Goal: Transaction & Acquisition: Purchase product/service

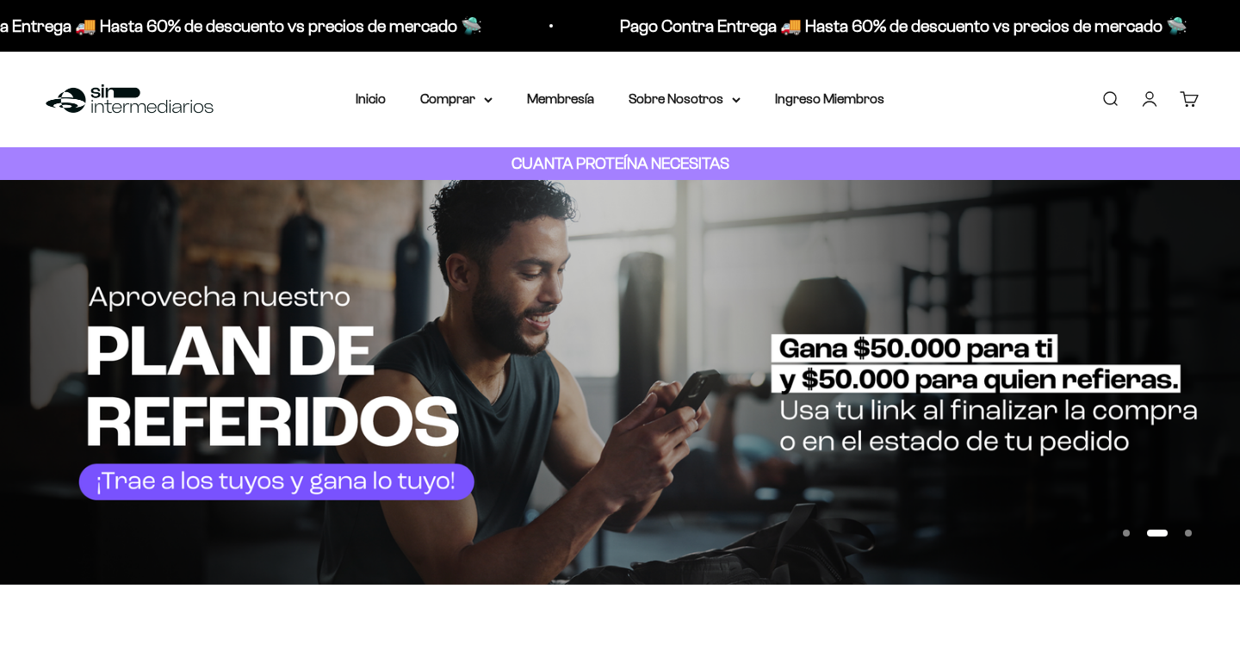
click at [1150, 108] on link "Iniciar sesión" at bounding box center [1149, 99] width 19 height 19
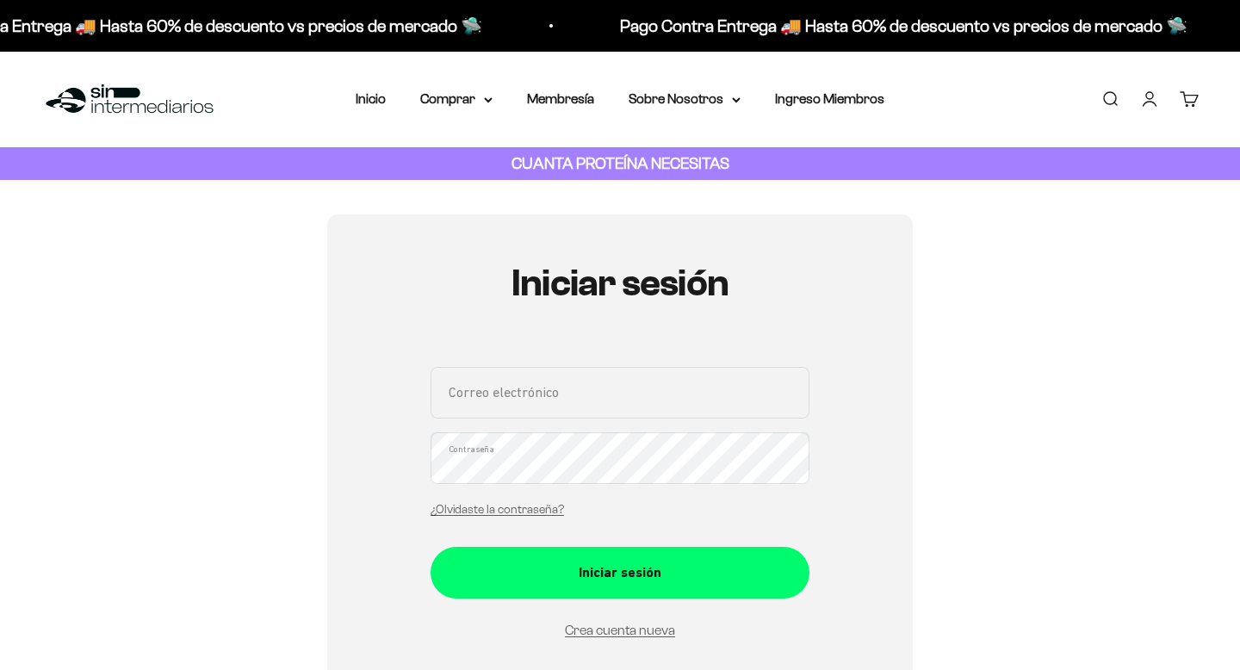
click at [611, 393] on input "Correo electrónico" at bounding box center [620, 393] width 379 height 52
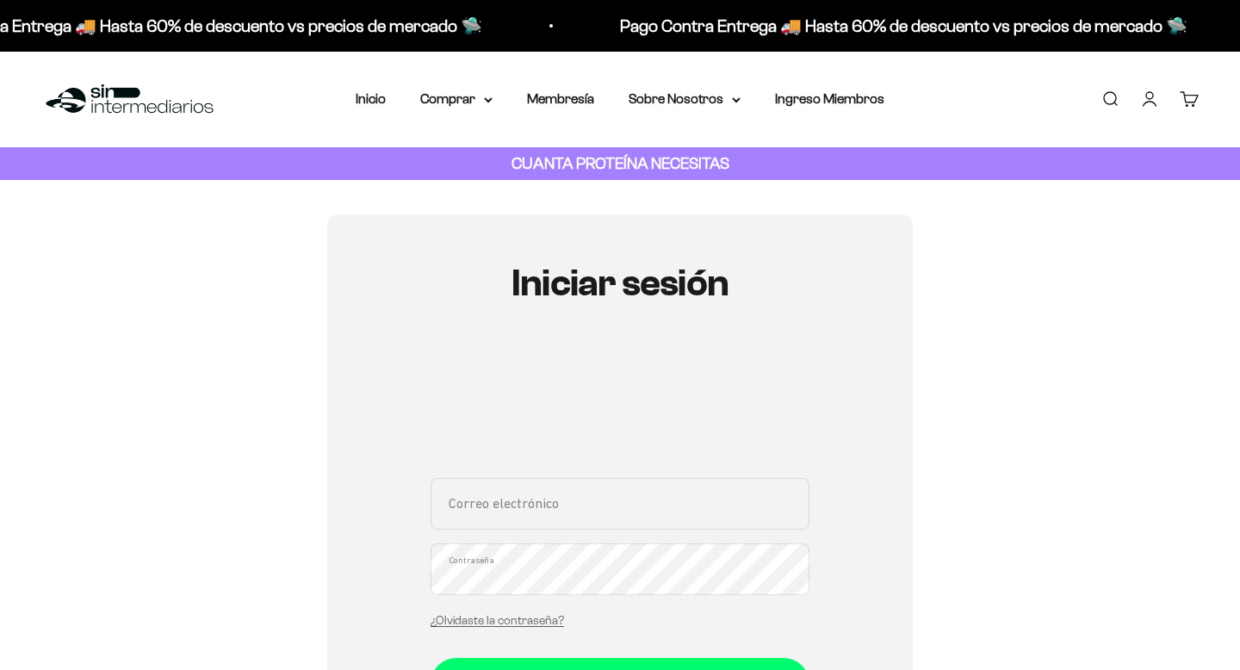
paste input "sintermediariosmfk@outlook.com"
type input "sintermediariosmfk@outlook.com"
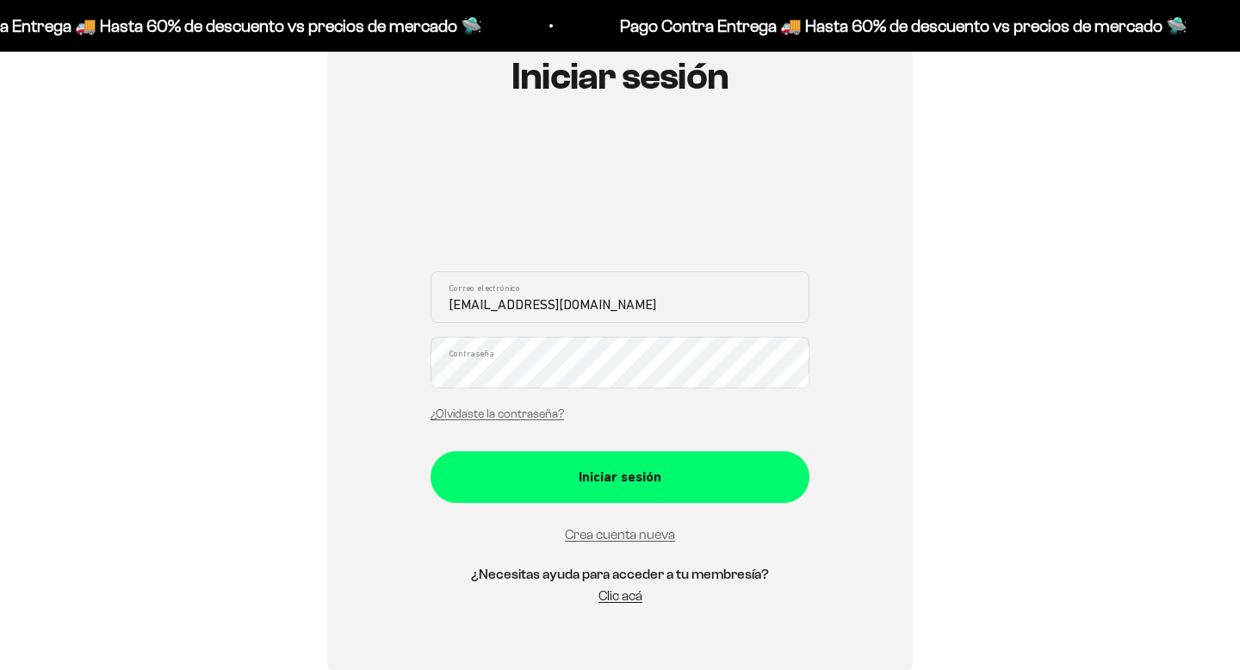
scroll to position [331, 0]
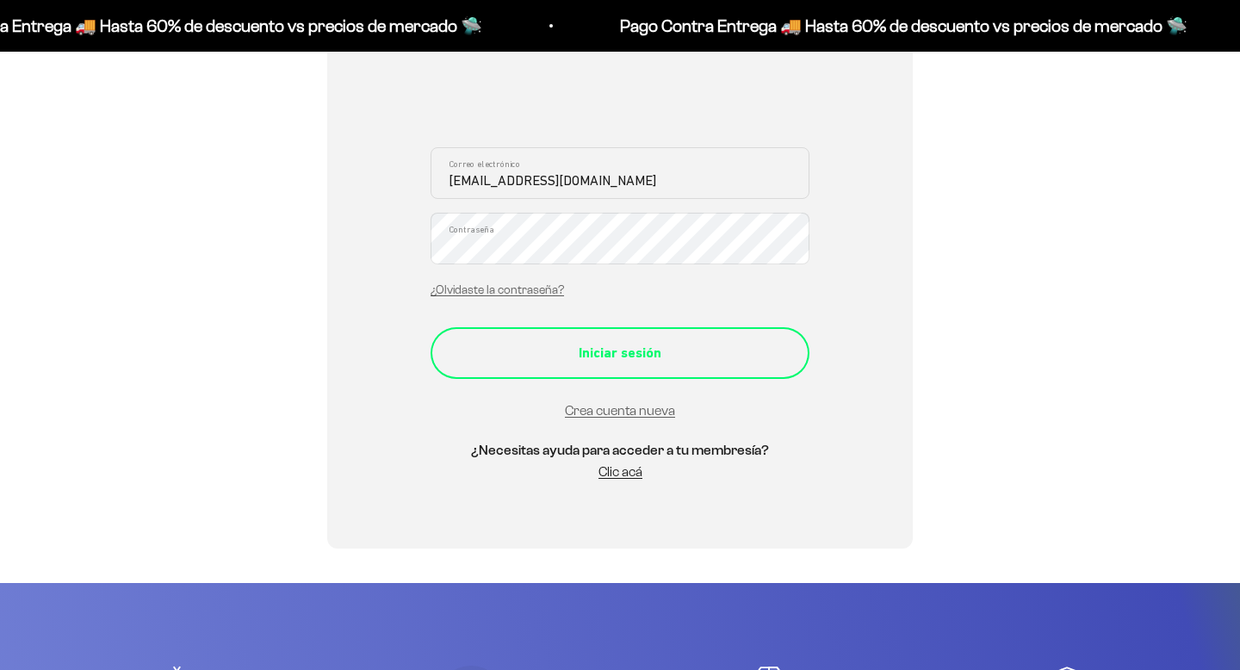
click at [610, 345] on div "Iniciar sesión" at bounding box center [620, 353] width 310 height 22
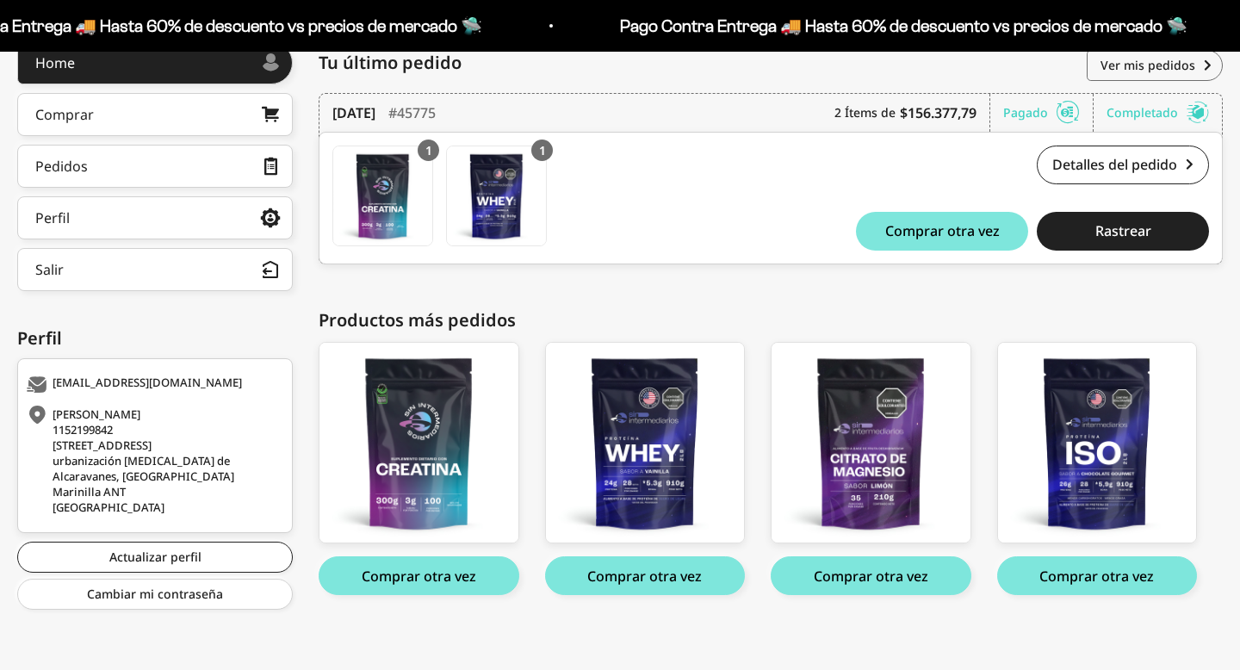
scroll to position [261, 0]
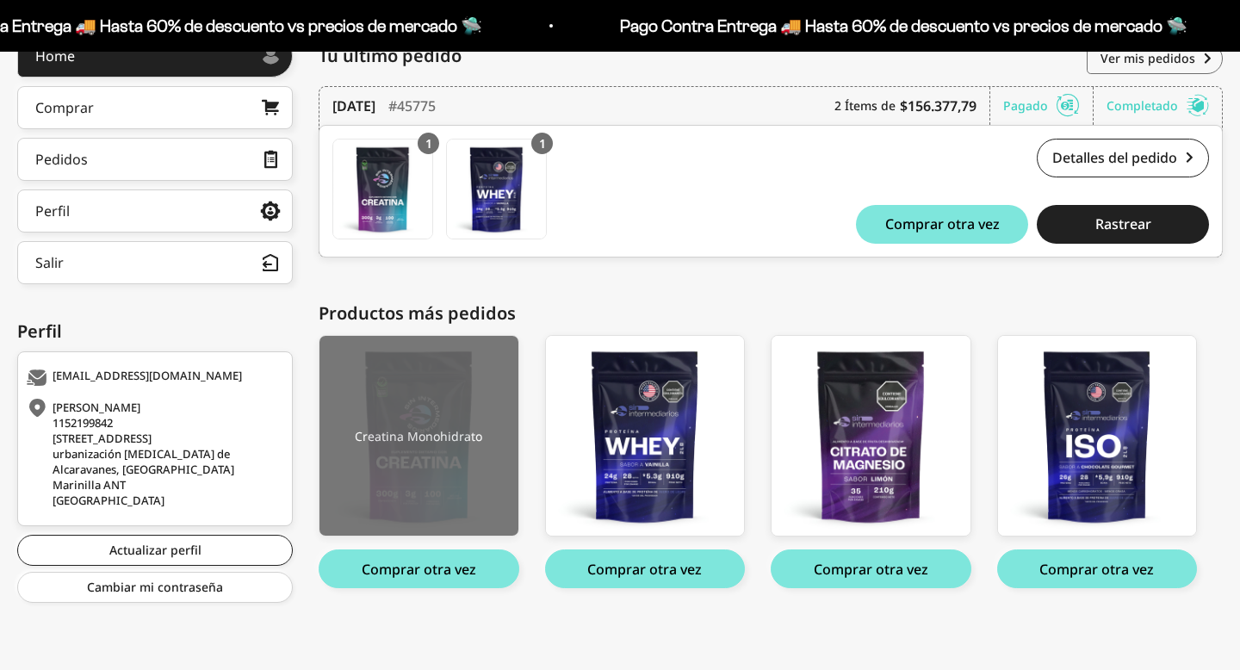
click at [429, 389] on img at bounding box center [418, 436] width 199 height 201
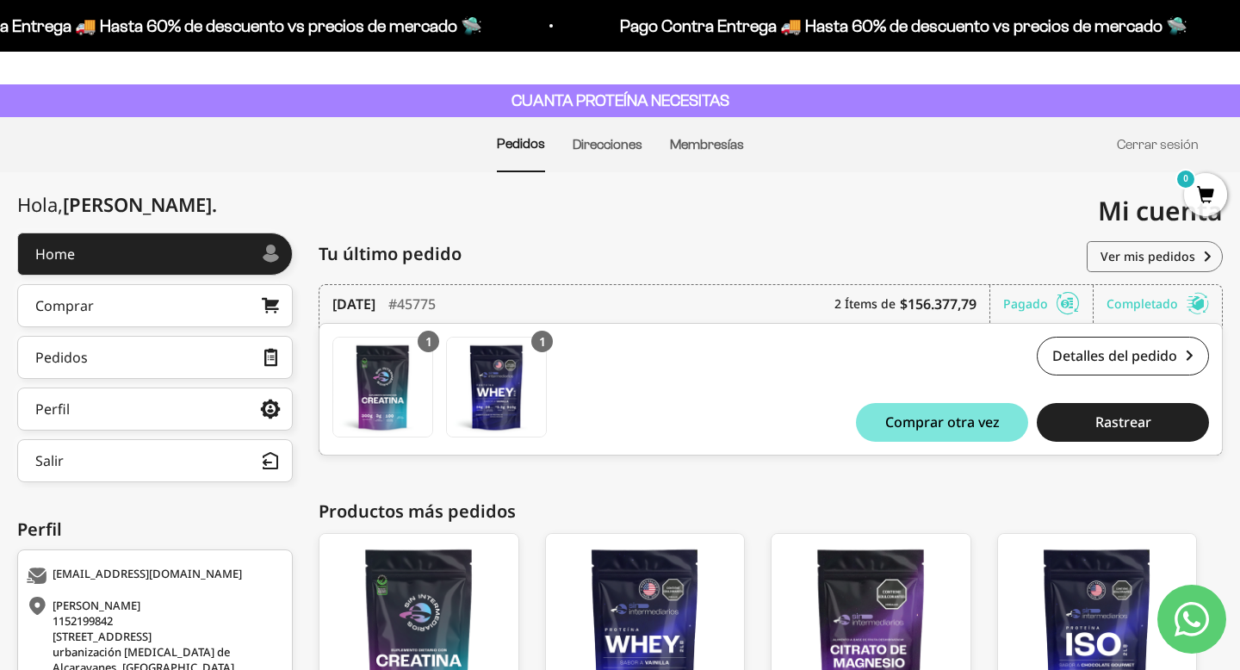
scroll to position [0, 0]
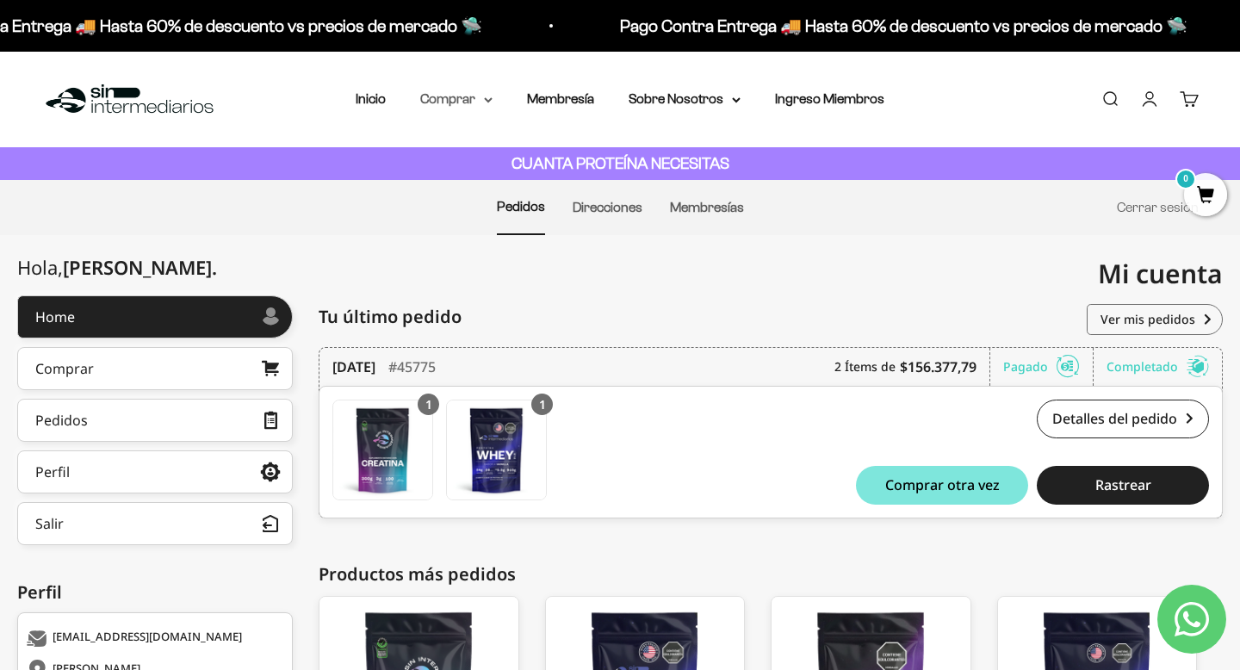
click at [480, 102] on summary "Comprar" at bounding box center [456, 99] width 72 height 22
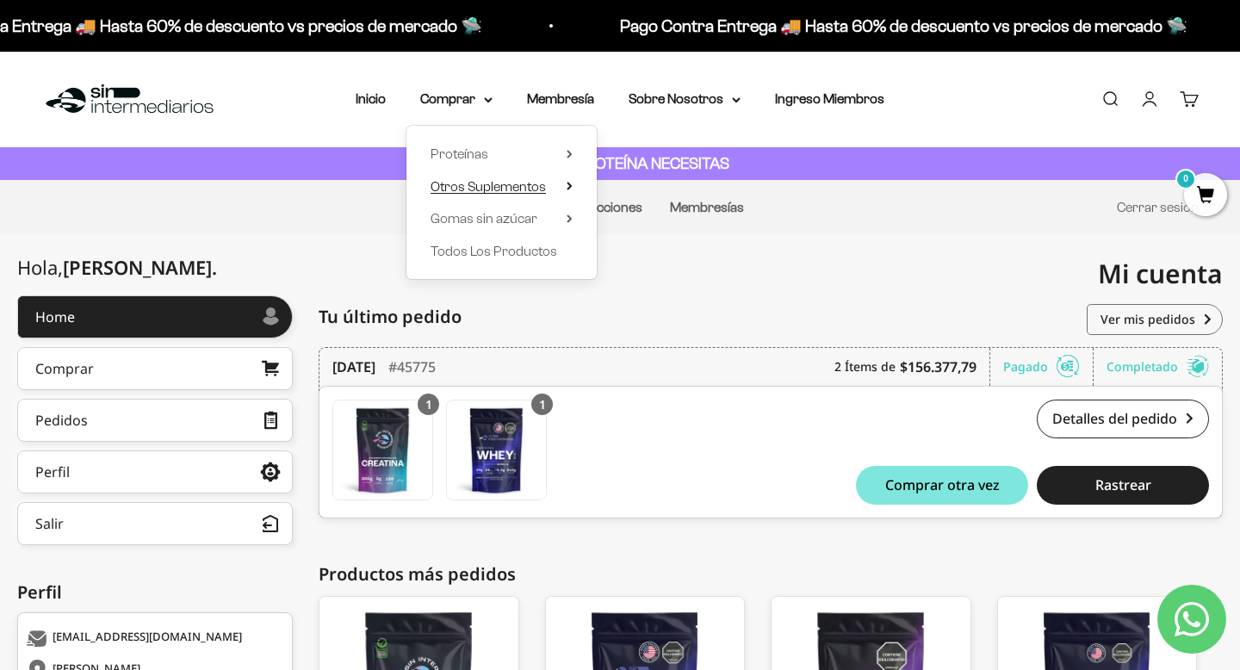
click at [566, 188] on summary "Otros Suplementos" at bounding box center [502, 187] width 142 height 22
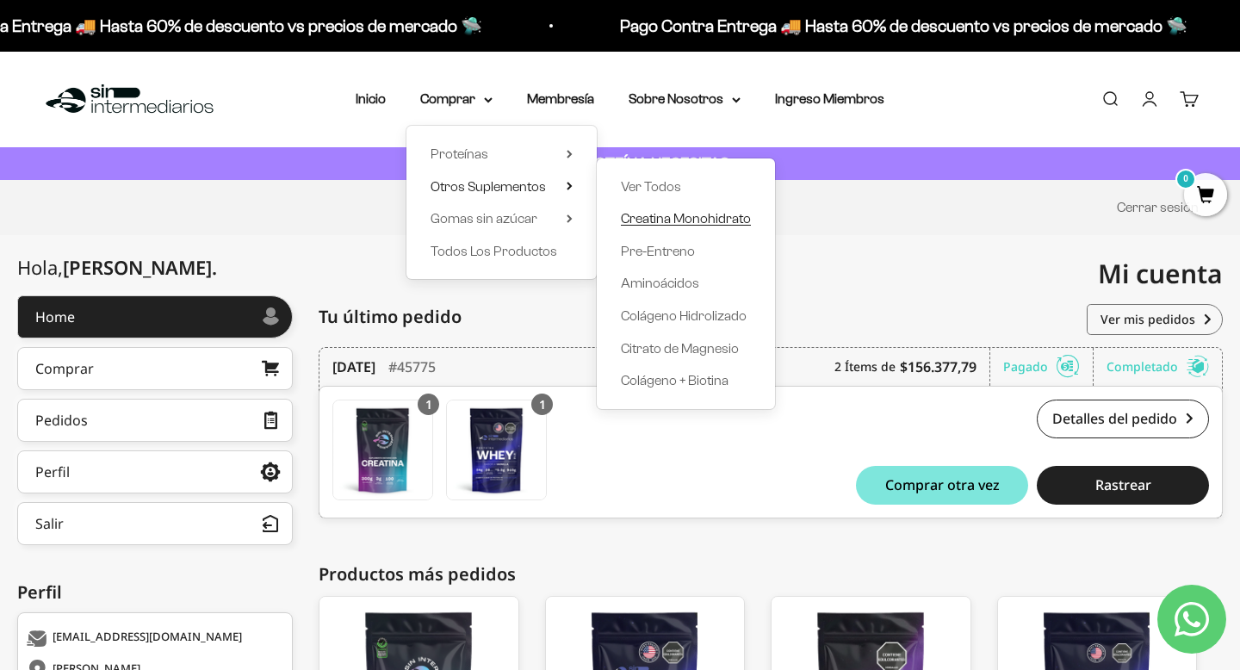
click at [659, 214] on span "Creatina Monohidrato" at bounding box center [686, 218] width 130 height 15
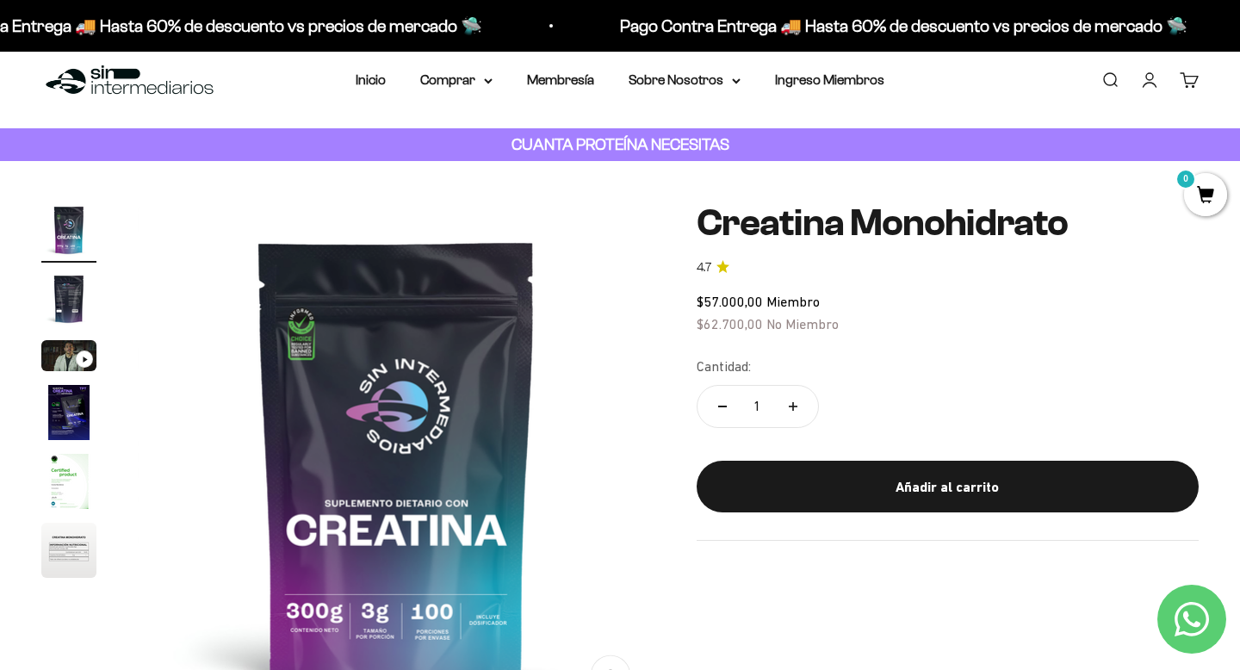
click at [792, 418] on button "Aumentar cantidad" at bounding box center [793, 406] width 50 height 41
click at [791, 418] on button "Aumentar cantidad" at bounding box center [793, 406] width 50 height 41
click at [809, 418] on button "Aumentar cantidad" at bounding box center [793, 406] width 50 height 41
click at [797, 412] on button "Aumentar cantidad" at bounding box center [793, 406] width 50 height 41
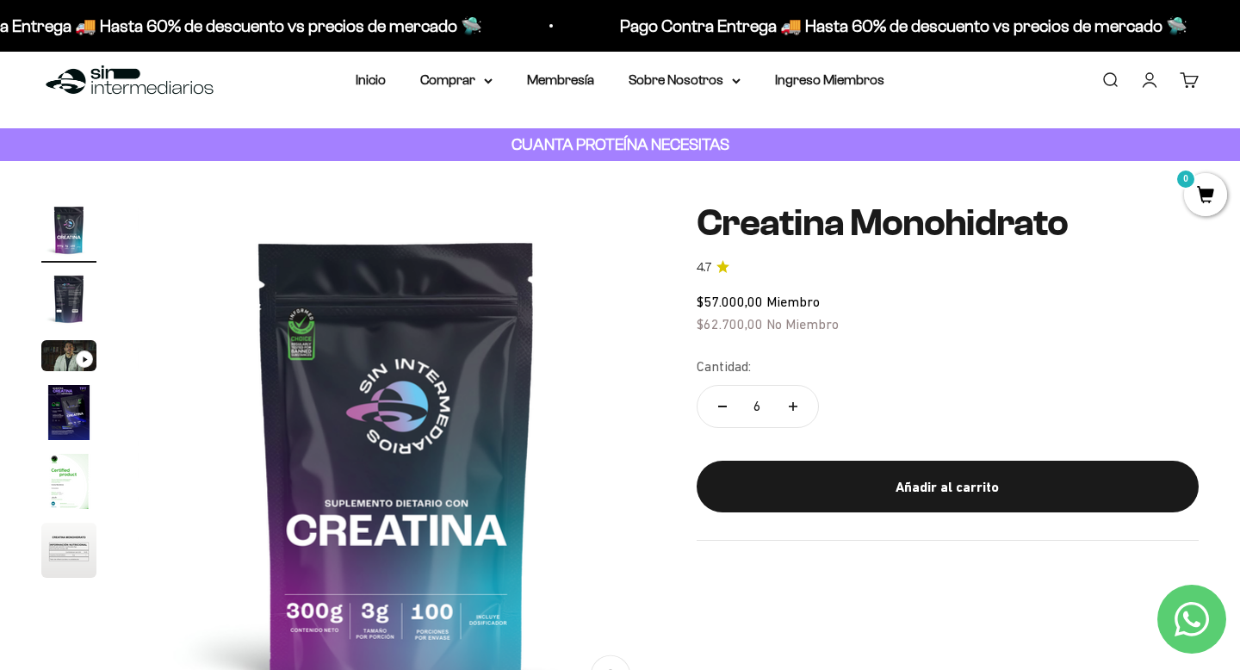
click at [722, 412] on button "Reducir cantidad" at bounding box center [722, 406] width 50 height 41
type input "5"
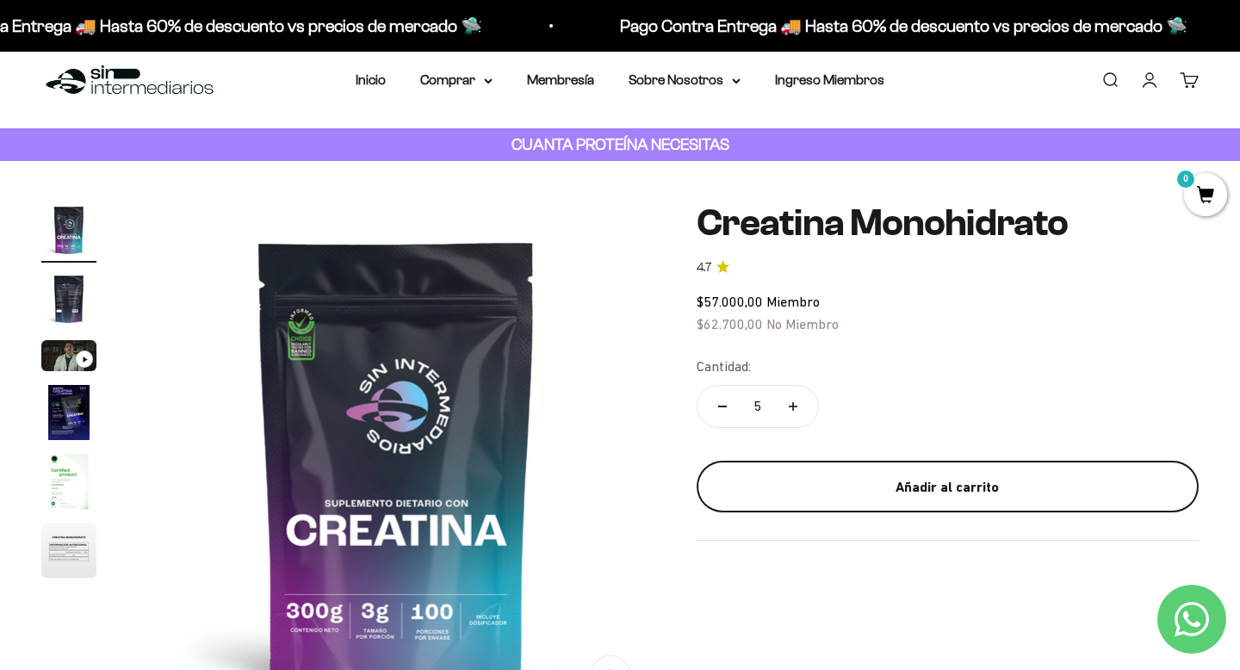
click at [840, 479] on div "Añadir al carrito" at bounding box center [947, 487] width 433 height 22
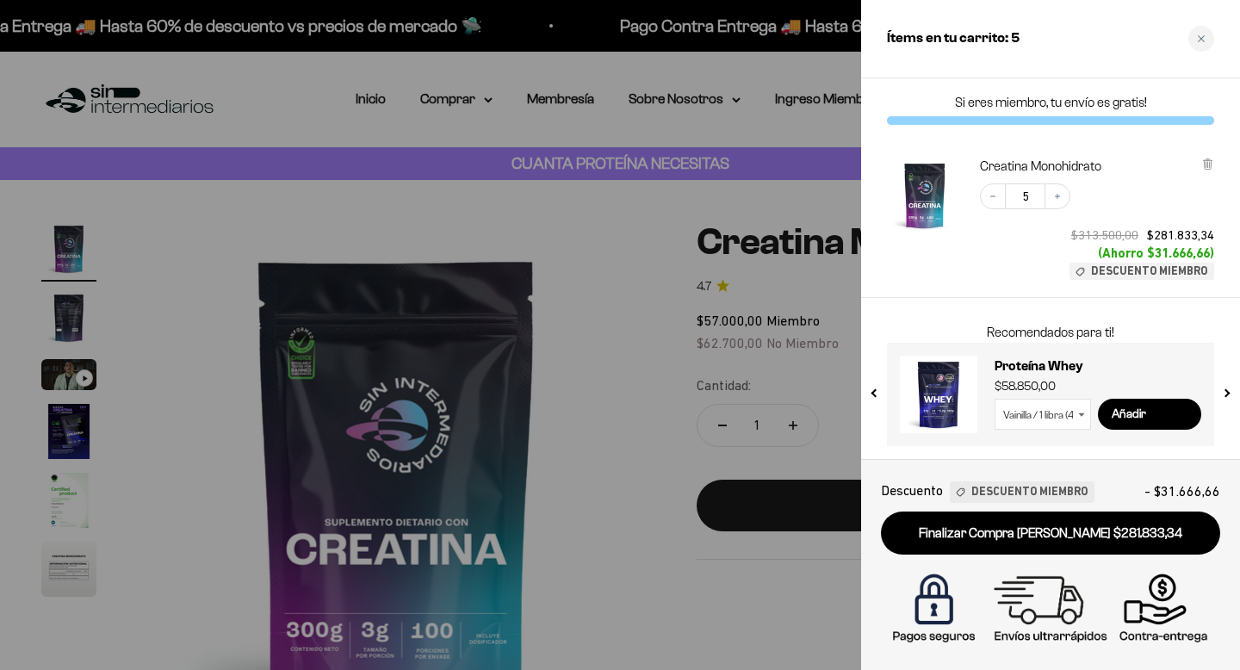
click at [626, 446] on div at bounding box center [620, 335] width 1240 height 670
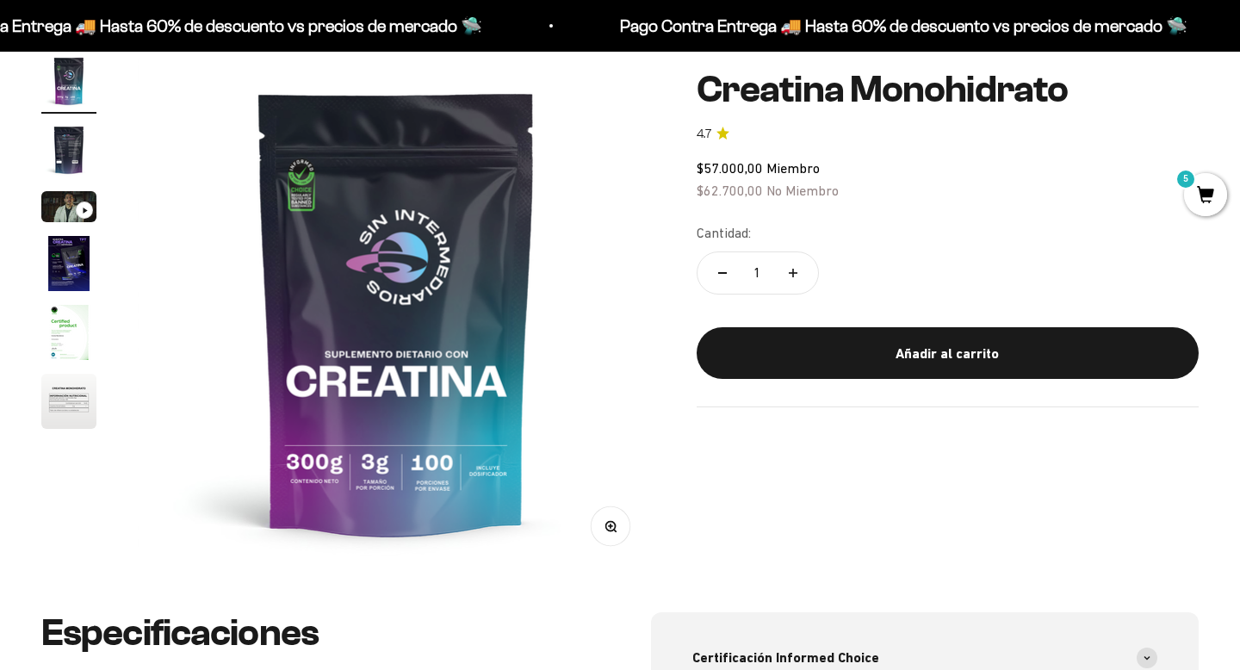
scroll to position [220, 0]
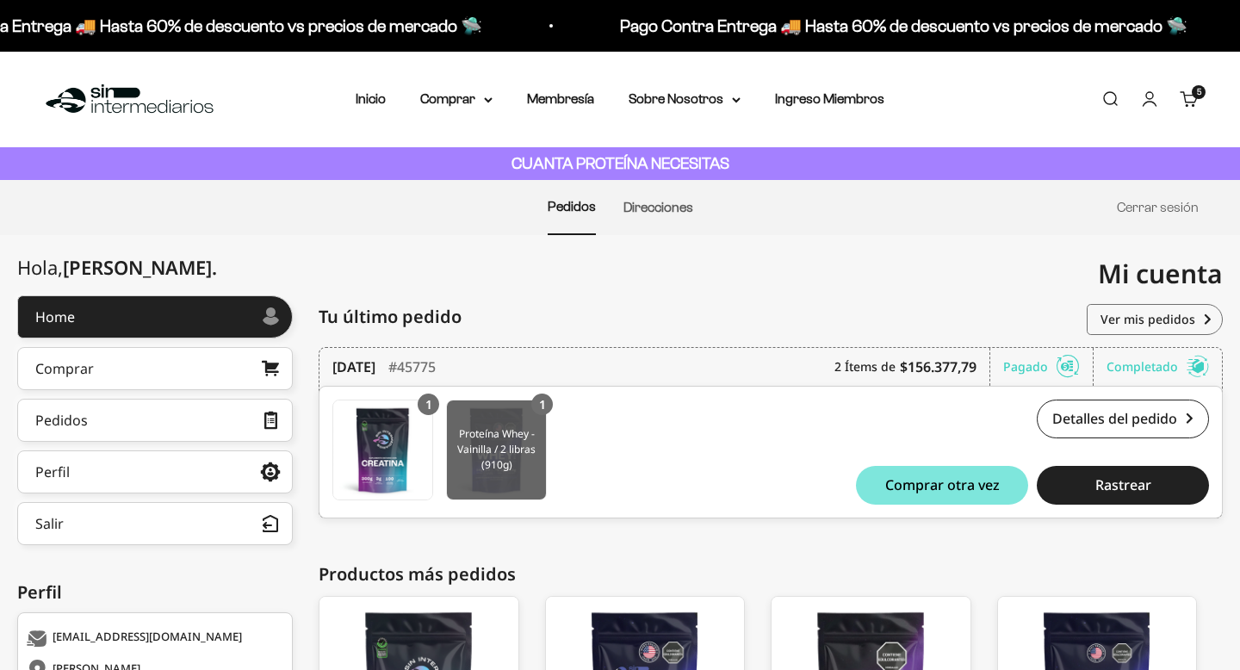
click at [498, 464] on img at bounding box center [496, 449] width 99 height 99
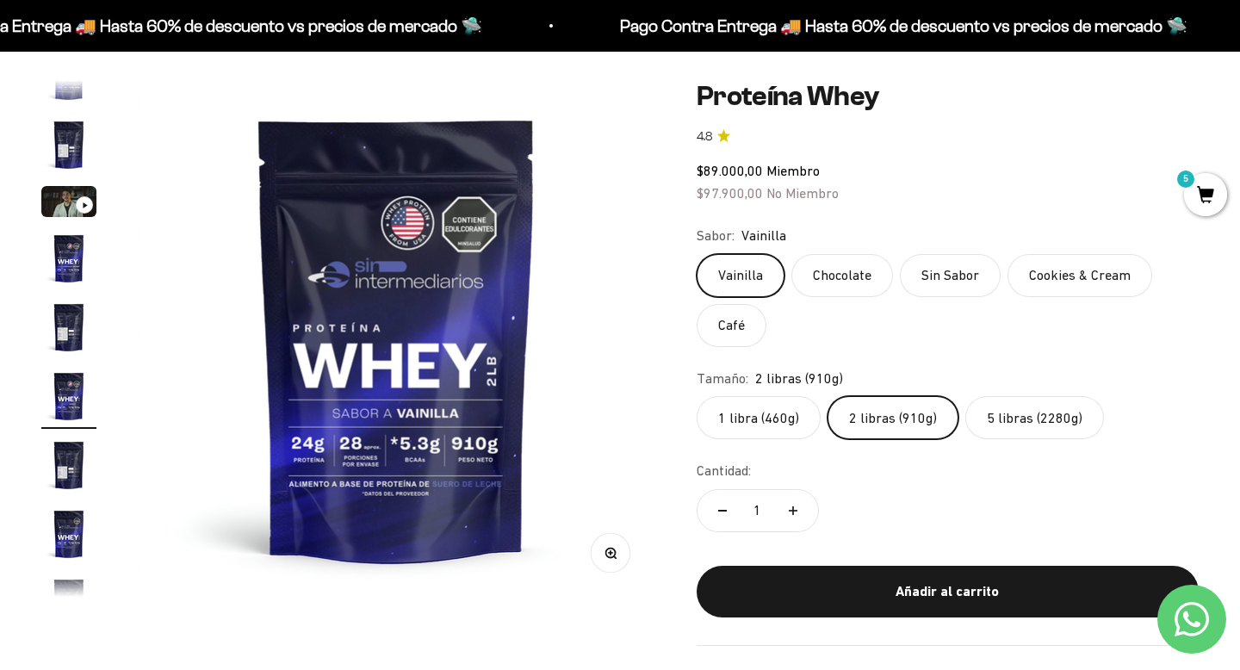
scroll to position [166, 0]
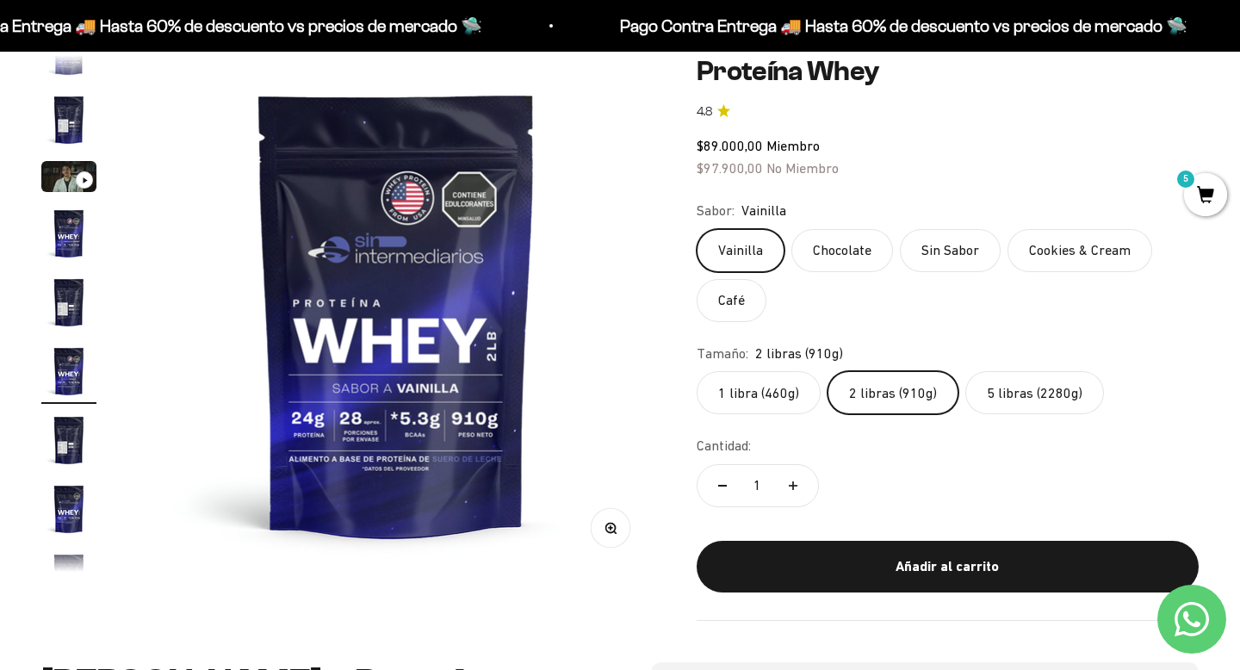
click at [791, 498] on button "Aumentar cantidad" at bounding box center [793, 485] width 50 height 41
type input "2"
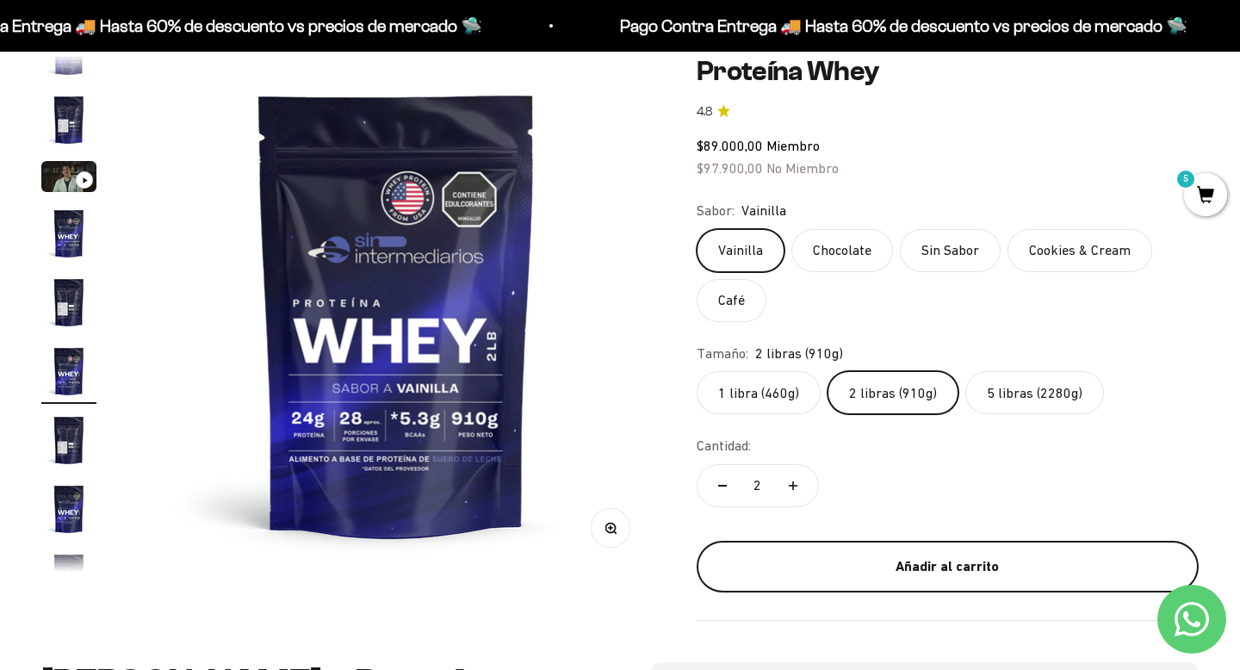
click at [925, 559] on div "Añadir al carrito" at bounding box center [947, 566] width 433 height 22
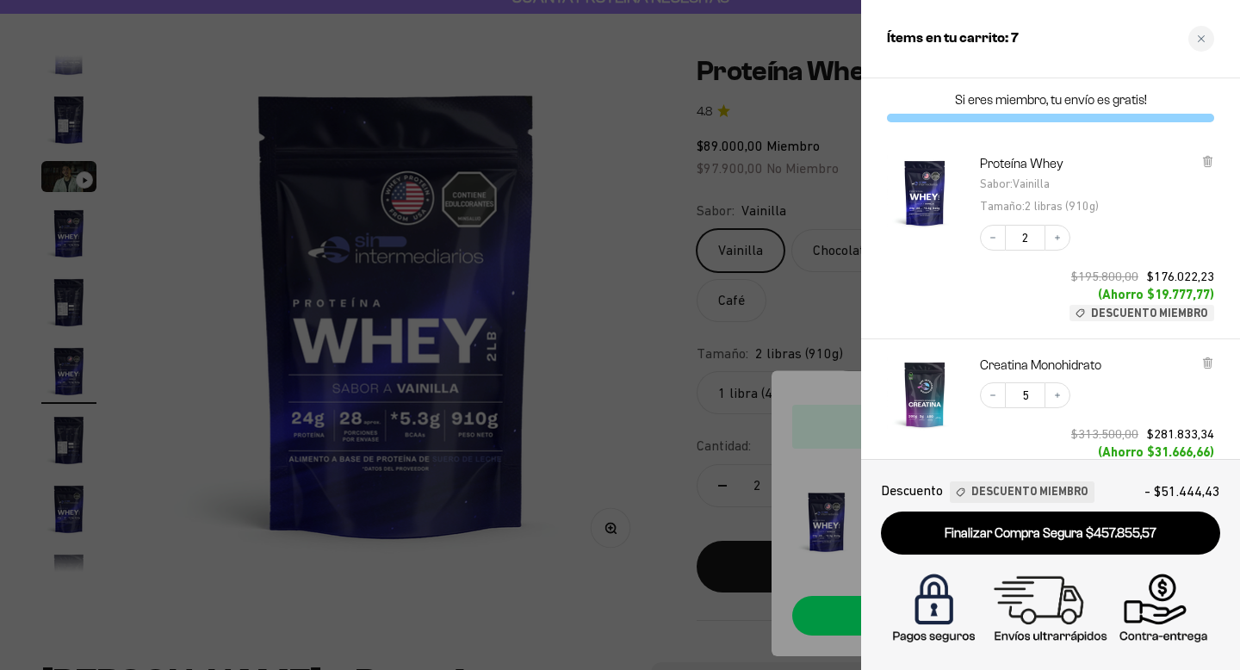
scroll to position [0, 0]
click at [573, 541] on div at bounding box center [620, 335] width 1240 height 670
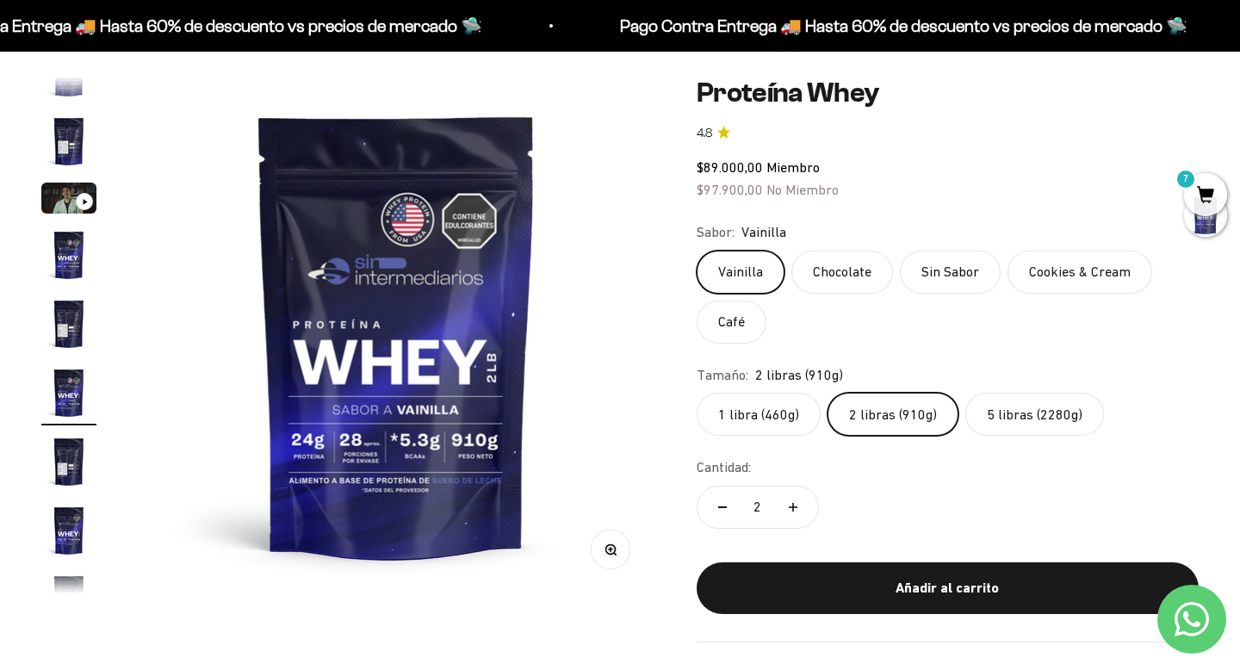
scroll to position [142, 0]
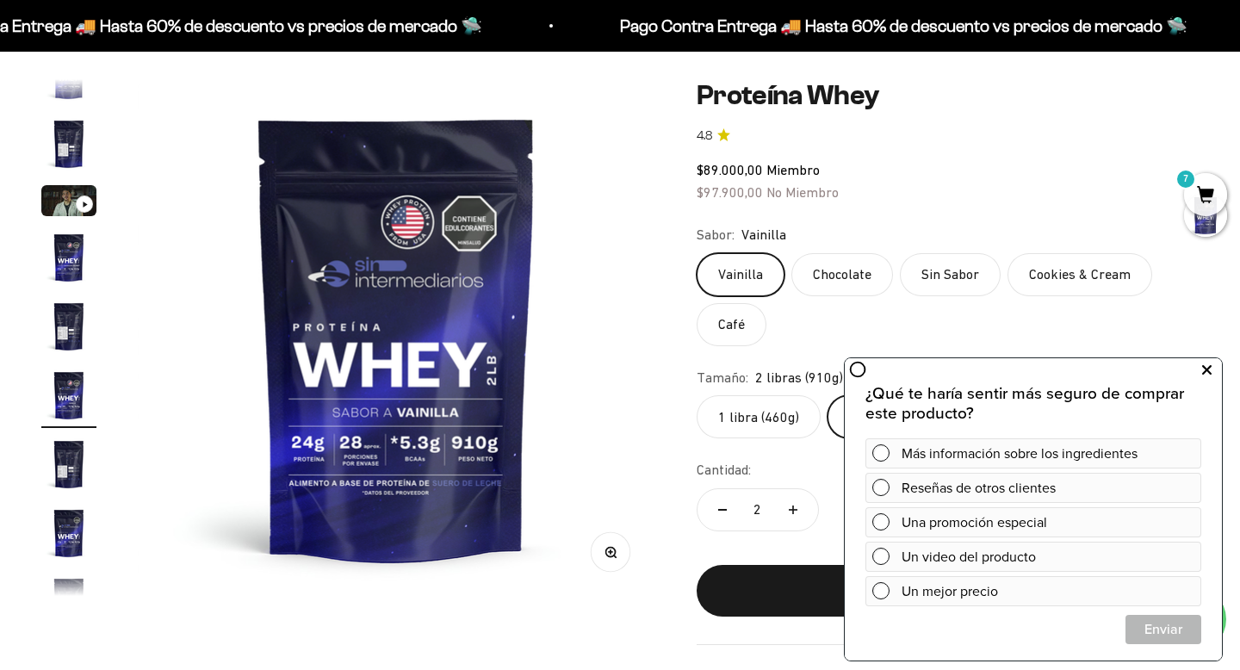
click at [1209, 369] on icon at bounding box center [1206, 370] width 9 height 22
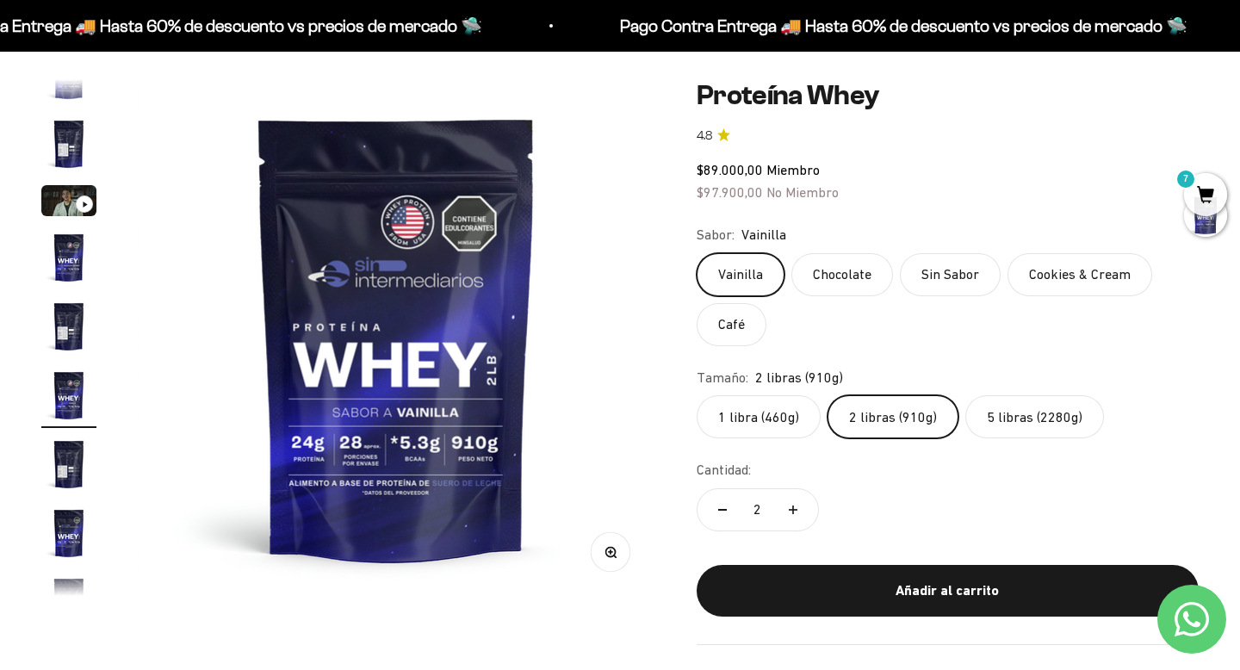
click at [1061, 417] on label "5 libras (2280g)" at bounding box center [1034, 416] width 139 height 43
click at [697, 395] on input "5 libras (2280g)" at bounding box center [696, 394] width 1 height 1
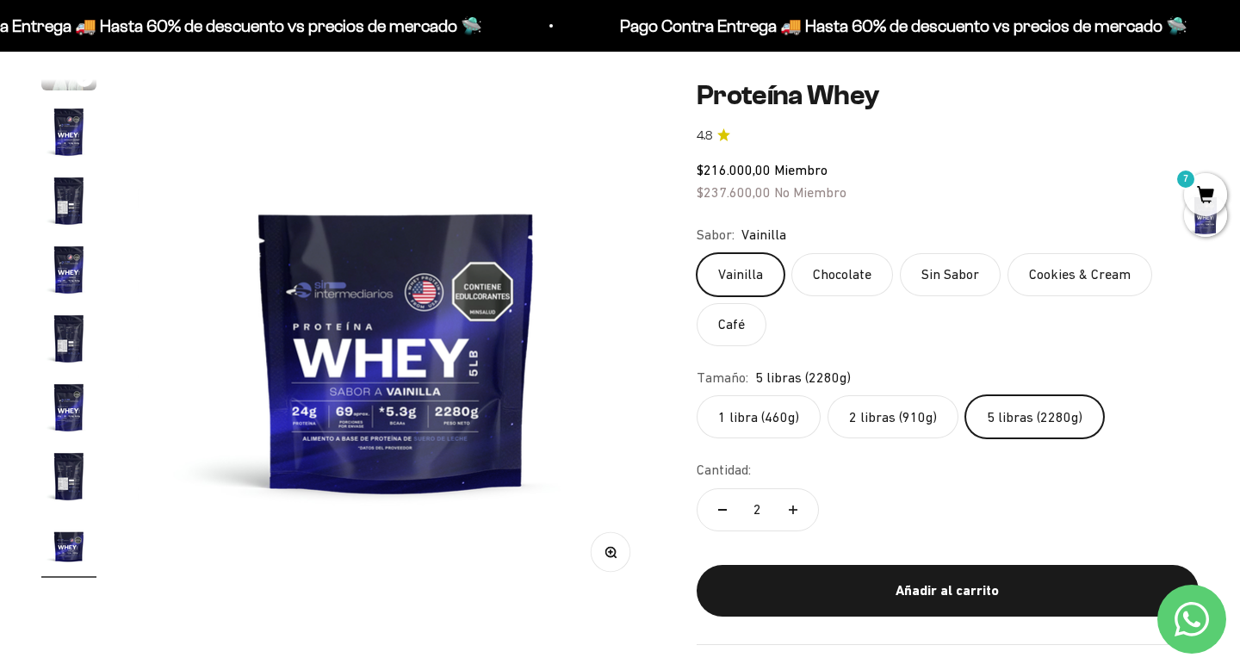
scroll to position [307, 0]
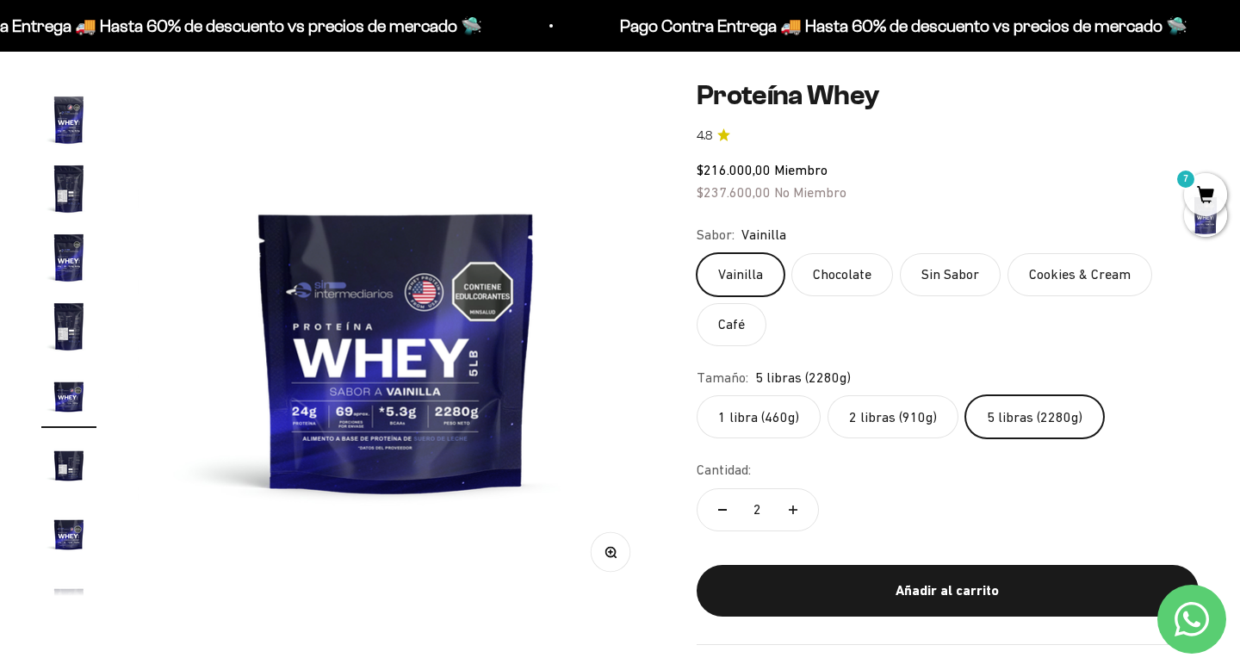
click at [914, 418] on label "2 libras (910g)" at bounding box center [892, 416] width 131 height 43
click at [697, 395] on input "2 libras (910g)" at bounding box center [696, 394] width 1 height 1
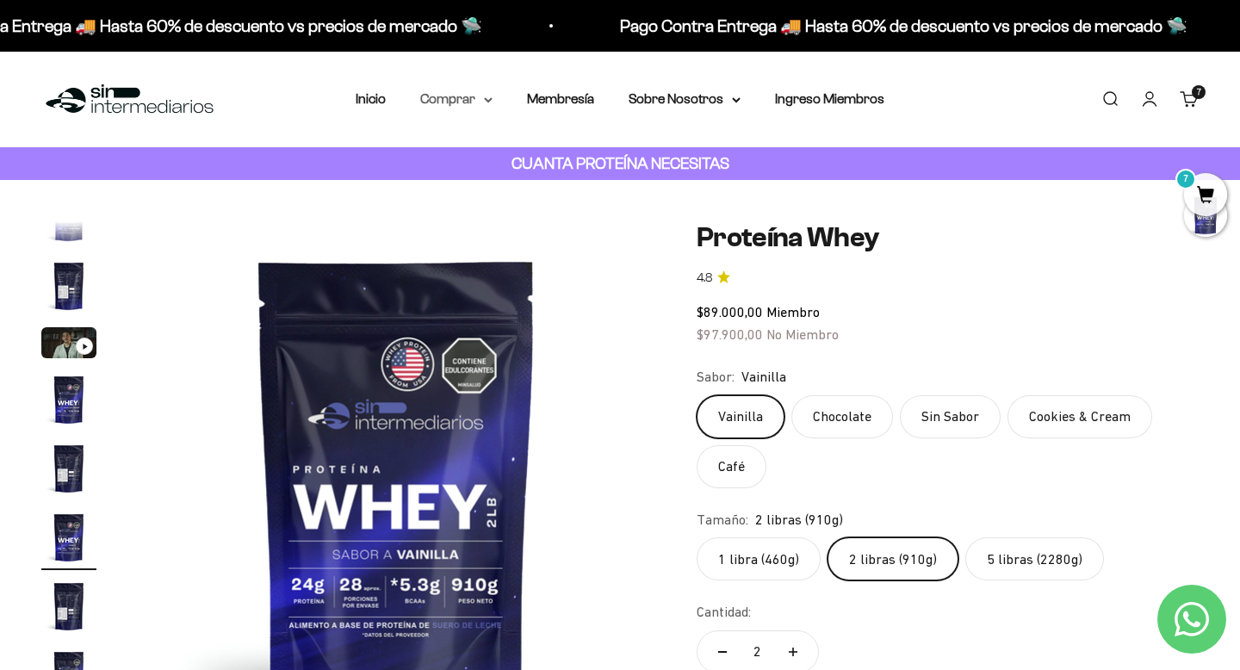
click at [484, 102] on summary "Comprar" at bounding box center [456, 99] width 72 height 22
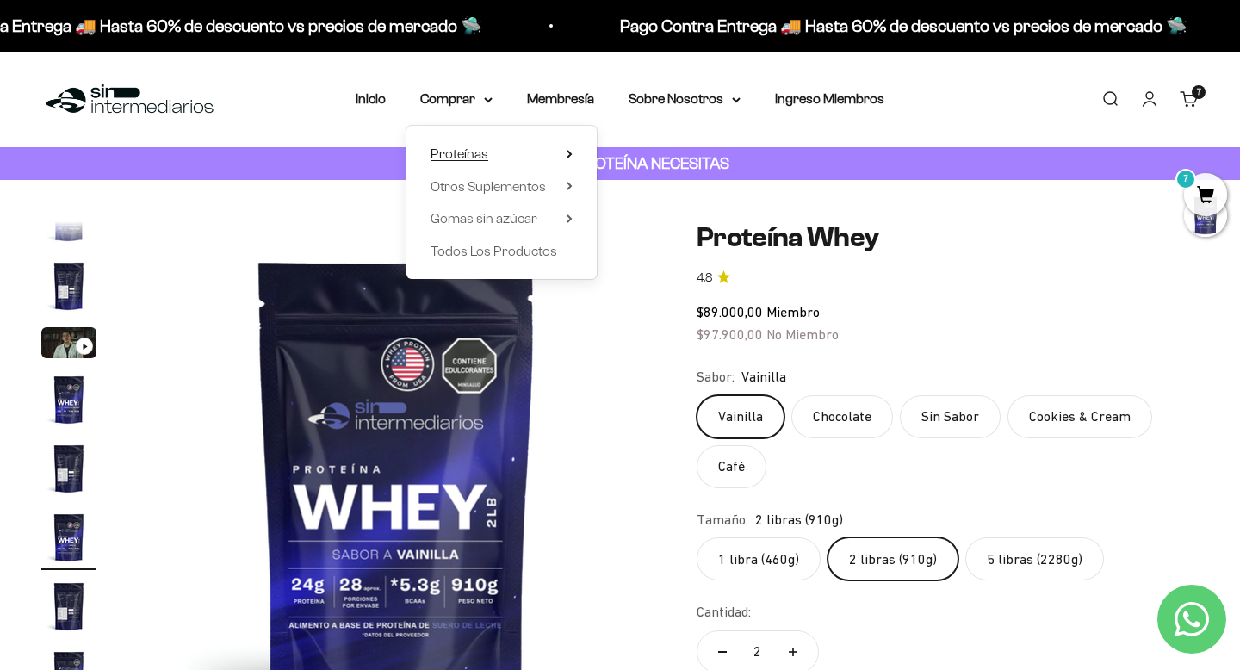
click at [486, 154] on span "Proteínas" at bounding box center [460, 153] width 58 height 15
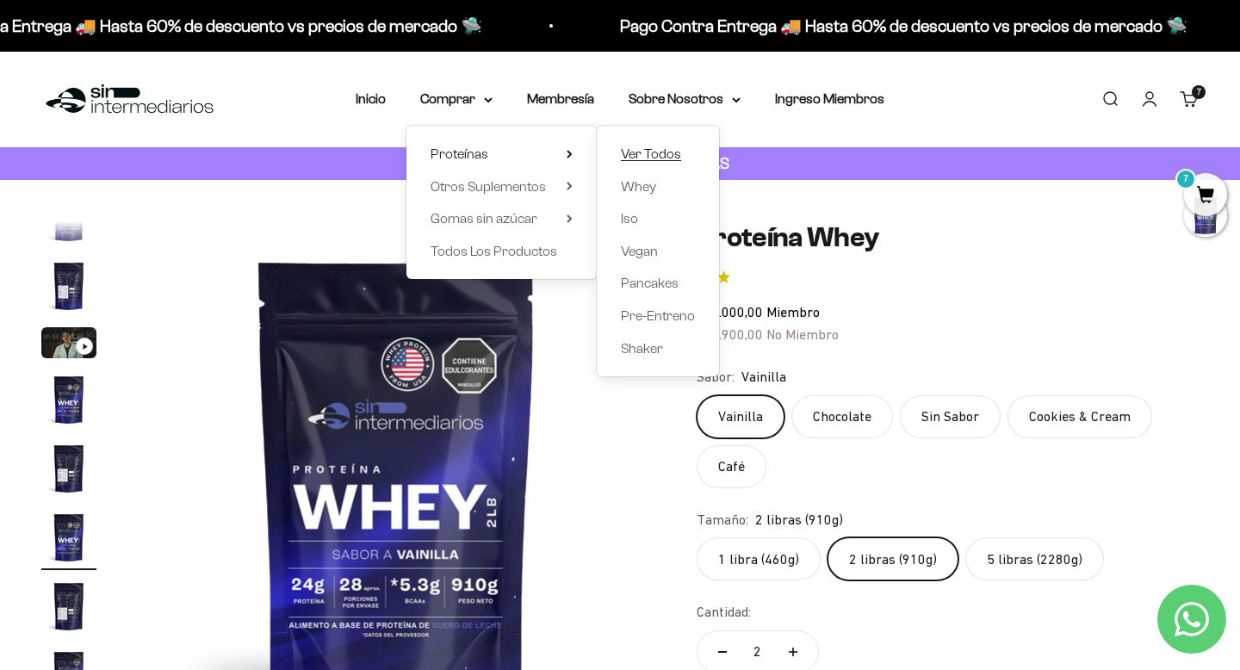
click at [669, 151] on span "Ver Todos" at bounding box center [651, 153] width 60 height 15
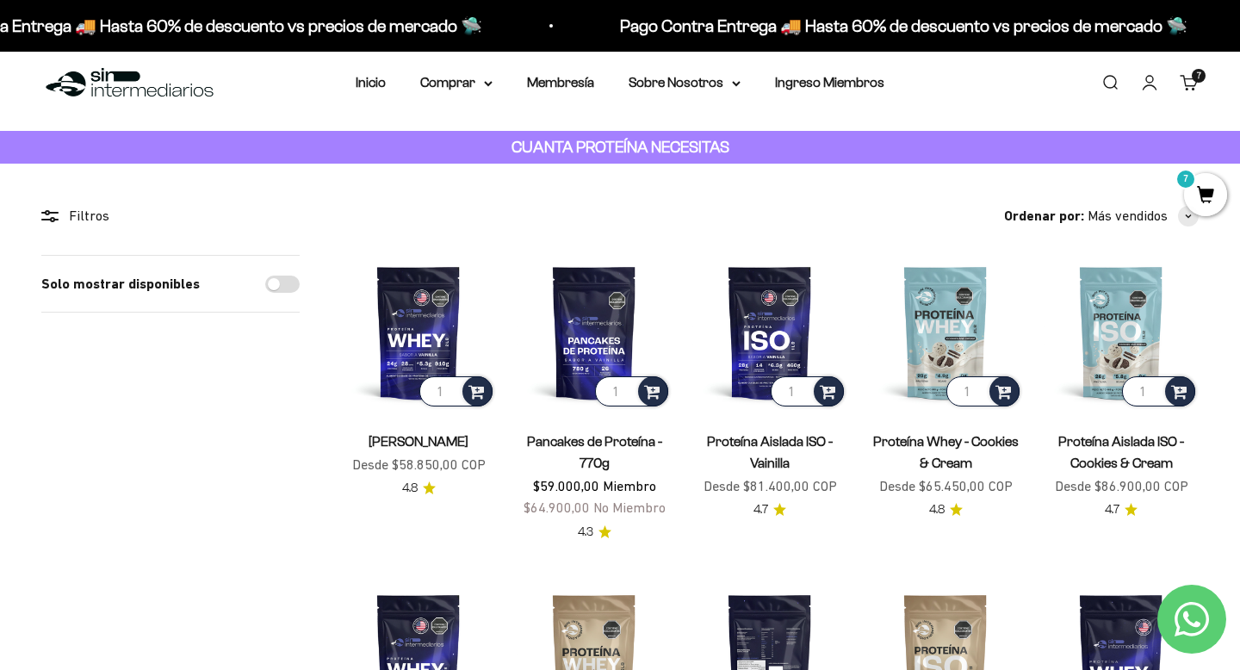
scroll to position [13, 0]
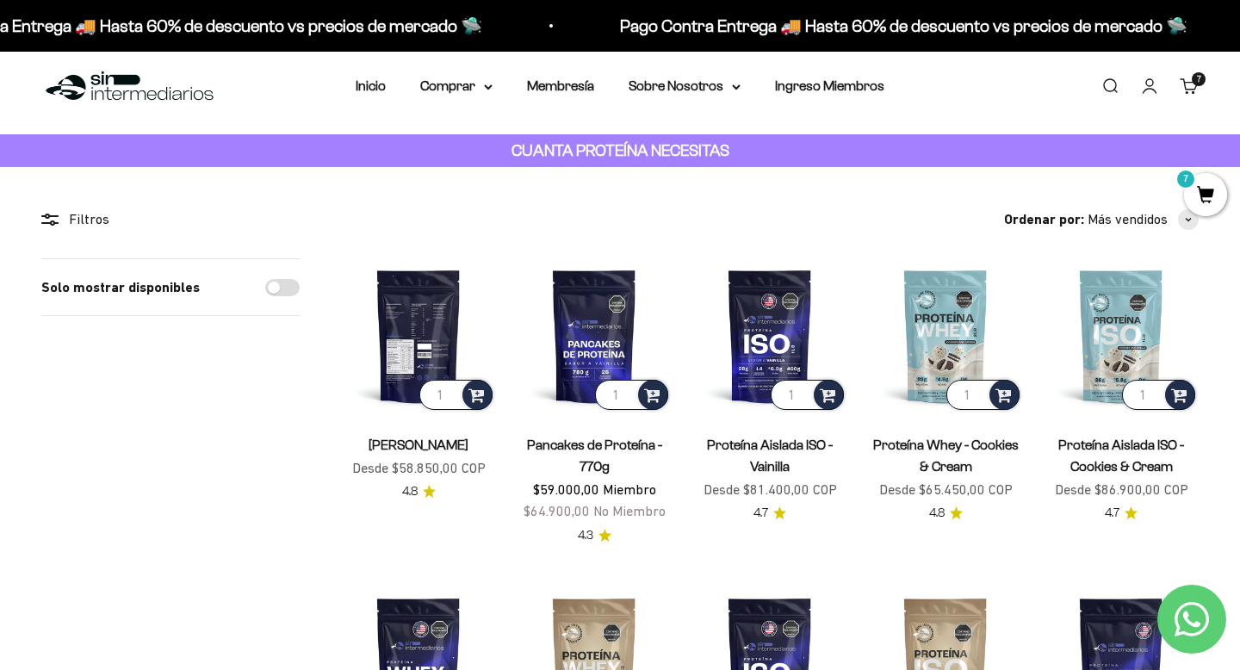
click at [431, 319] on img at bounding box center [418, 335] width 155 height 155
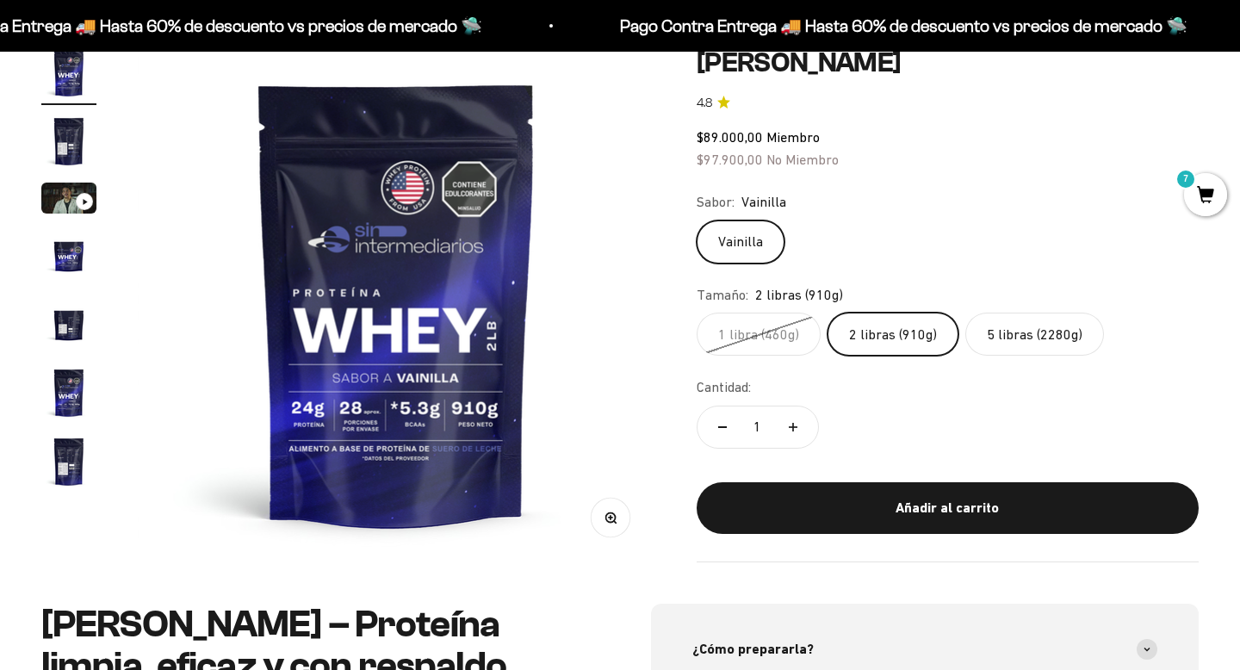
click at [1208, 189] on span "7" at bounding box center [1205, 194] width 43 height 43
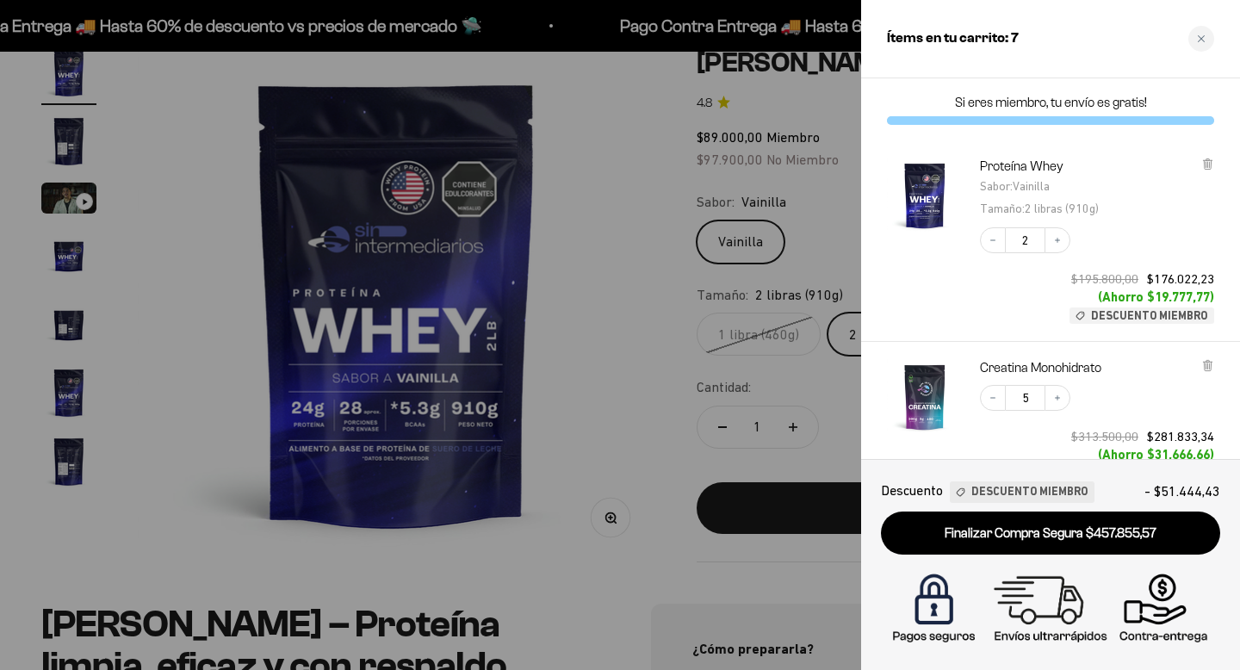
click at [617, 241] on div at bounding box center [620, 335] width 1240 height 670
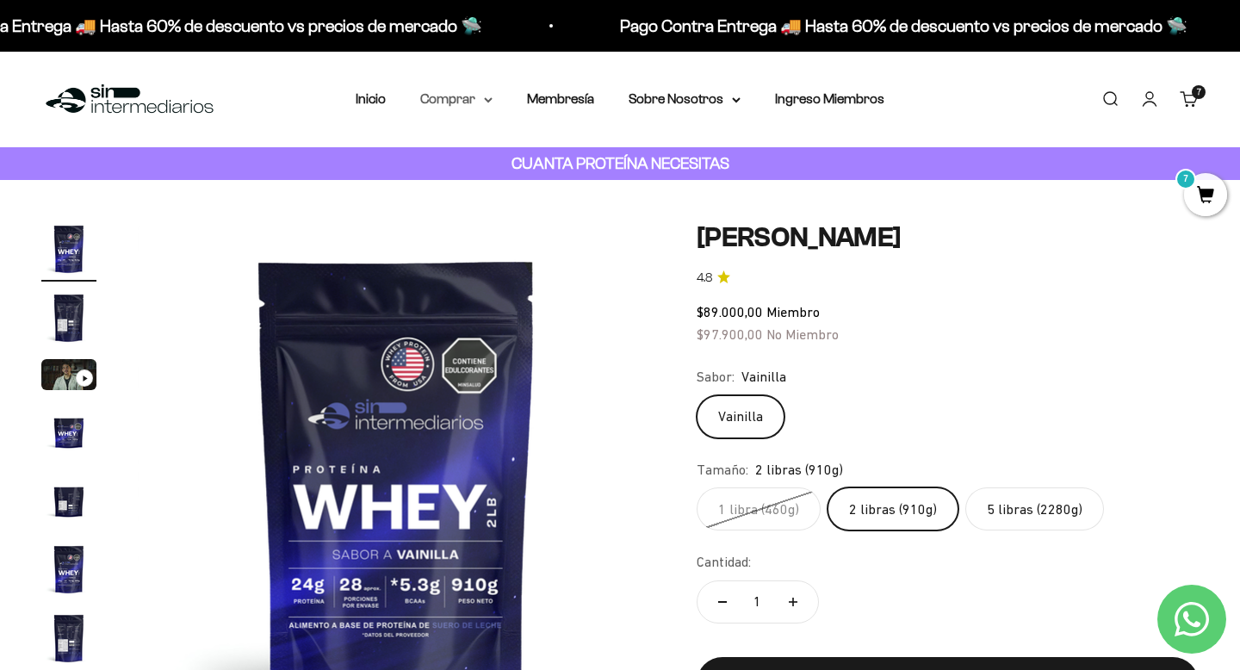
click at [480, 107] on summary "Comprar" at bounding box center [456, 99] width 72 height 22
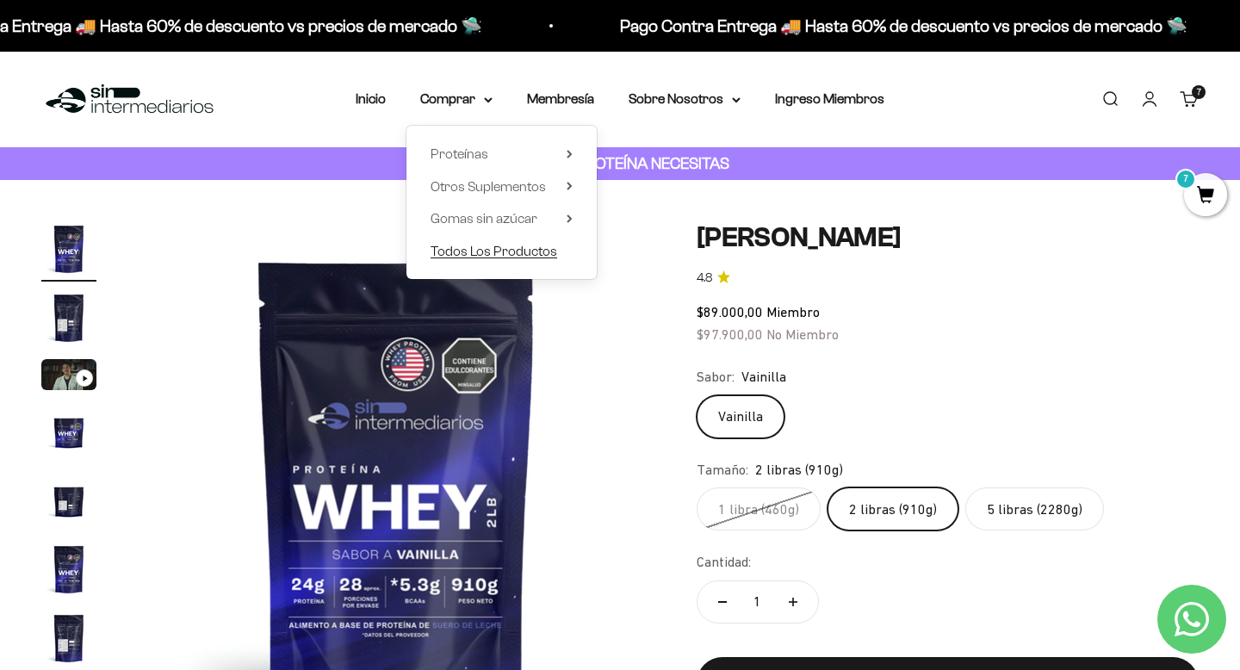
click at [480, 260] on span "Todos Los Productos" at bounding box center [494, 251] width 127 height 22
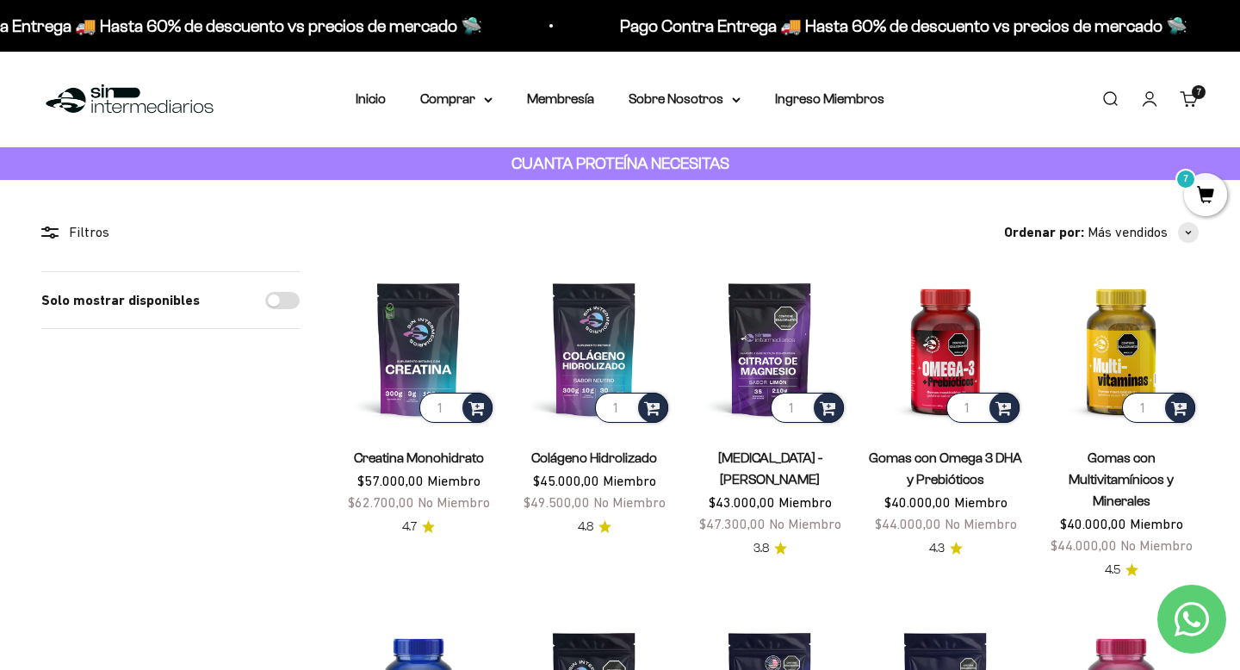
click at [1191, 192] on span "7" at bounding box center [1205, 194] width 43 height 43
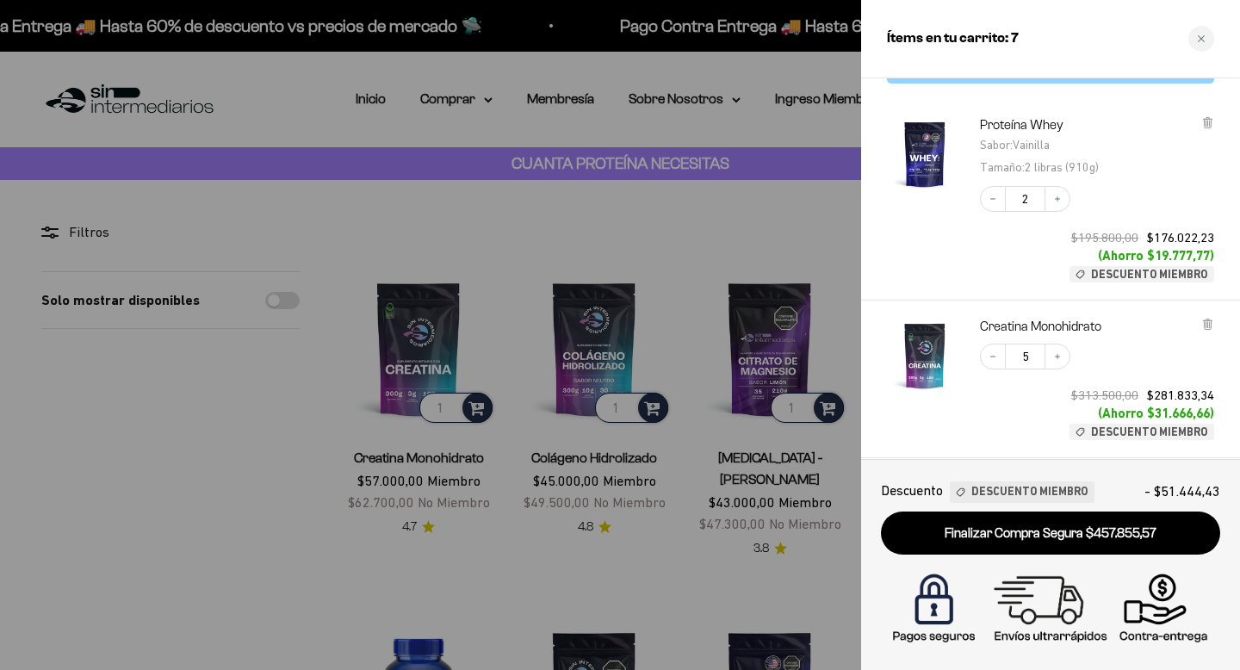
scroll to position [39, 0]
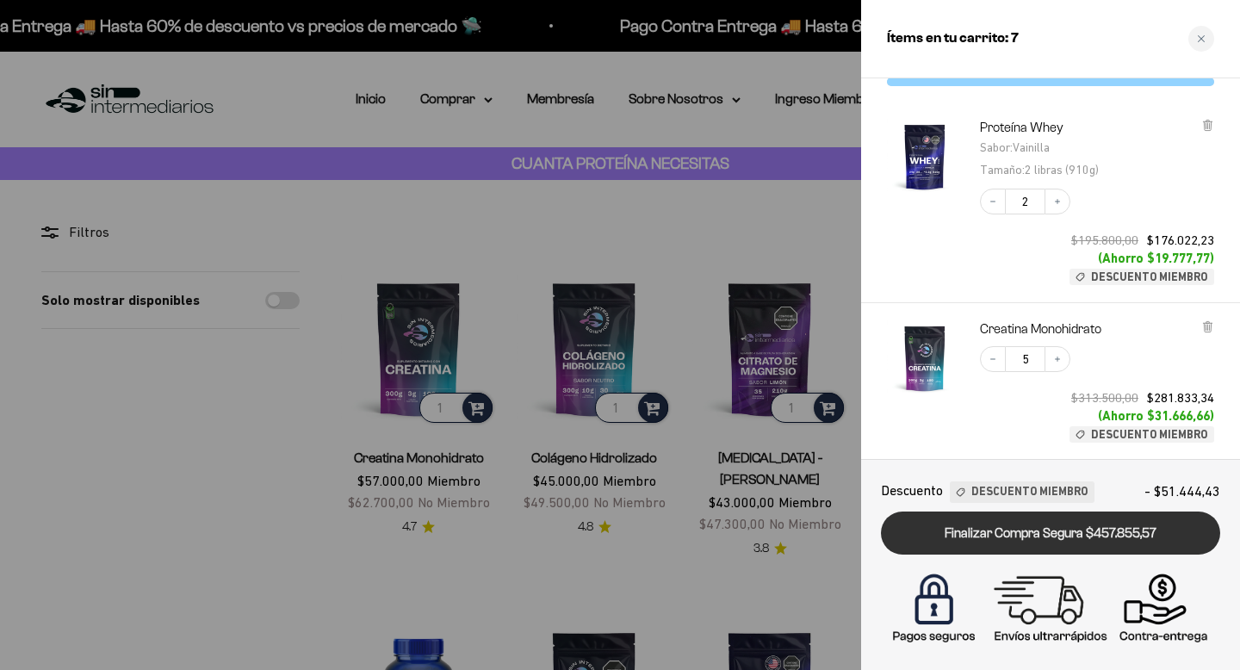
click at [1067, 537] on link "Finalizar Compra Segura $457.855,57" at bounding box center [1050, 533] width 339 height 44
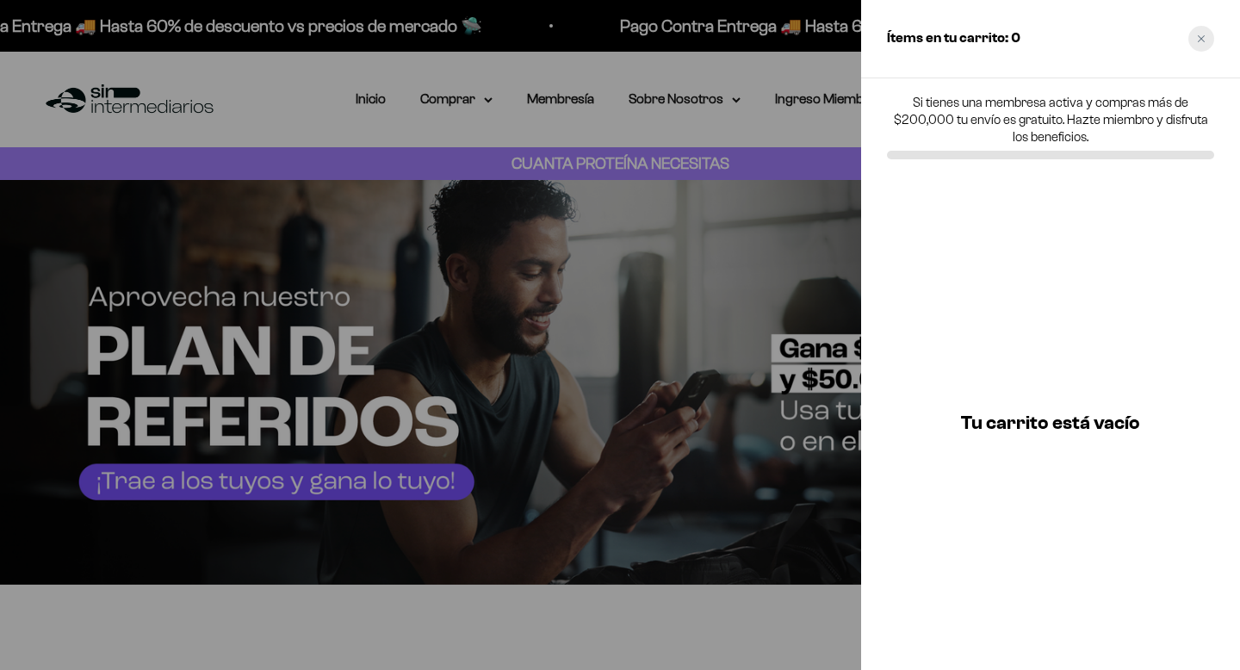
click at [1201, 41] on icon "Close cart" at bounding box center [1201, 38] width 9 height 9
